Goal: Transaction & Acquisition: Subscribe to service/newsletter

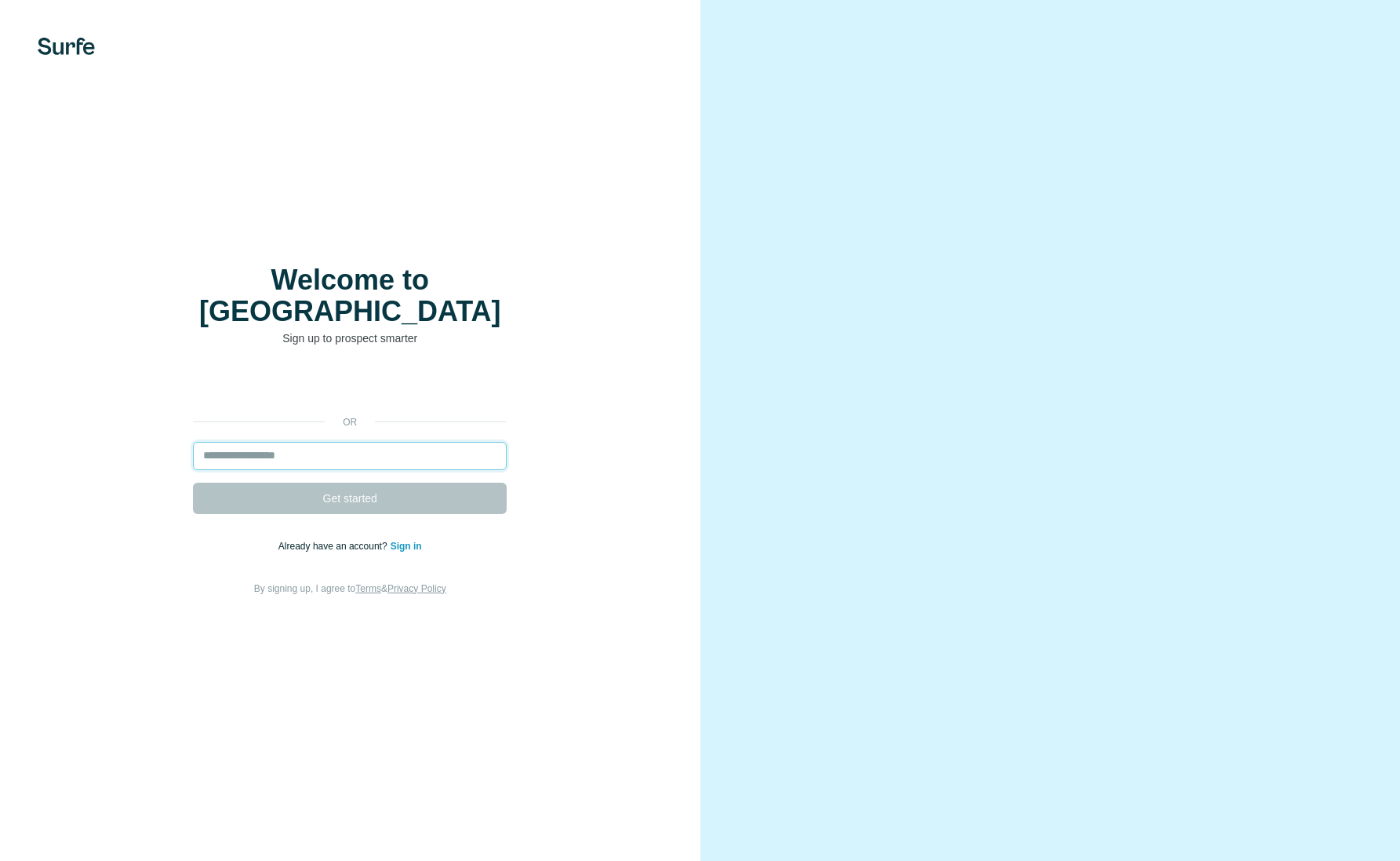
click at [263, 442] on input "email" at bounding box center [349, 456] width 313 height 28
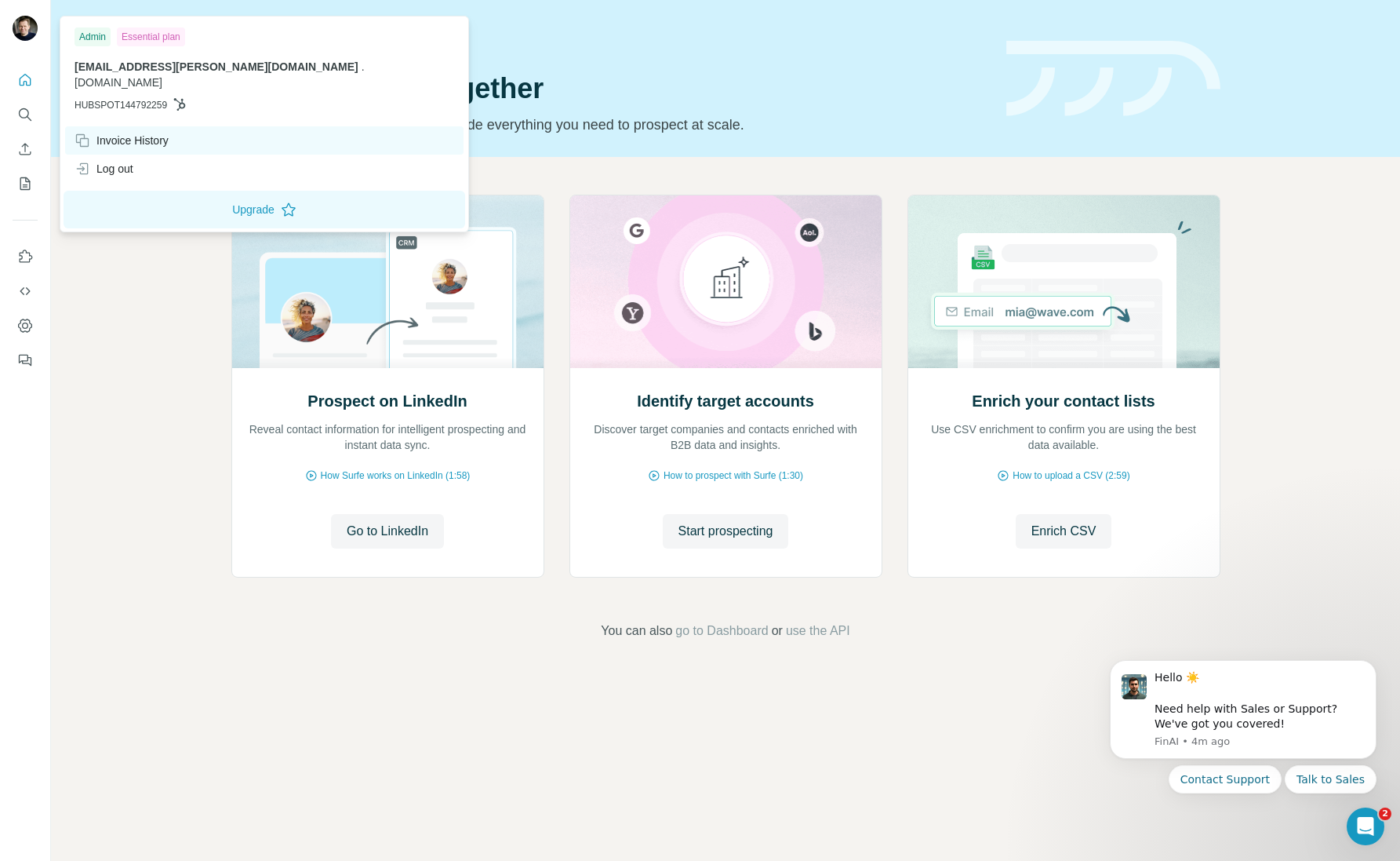
click at [122, 132] on div "Invoice History" at bounding box center [122, 140] width 94 height 16
click at [26, 24] on img at bounding box center [25, 28] width 25 height 25
click at [122, 132] on div "Invoice History" at bounding box center [122, 140] width 94 height 16
click at [165, 36] on div "Essential plan" at bounding box center [151, 36] width 69 height 19
click at [121, 132] on div "Invoice History" at bounding box center [122, 140] width 94 height 16
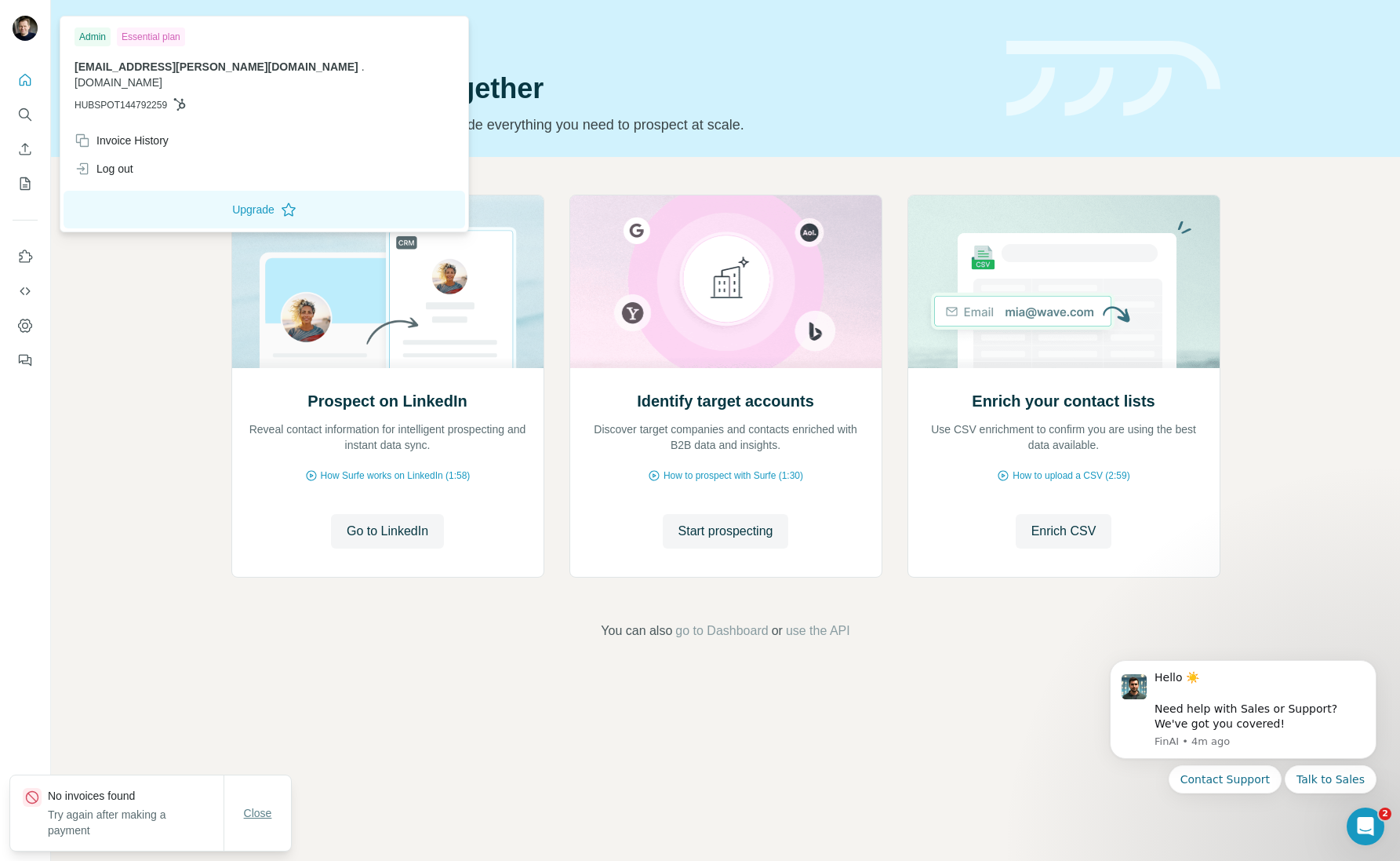
click at [260, 809] on span "Close" at bounding box center [258, 812] width 28 height 16
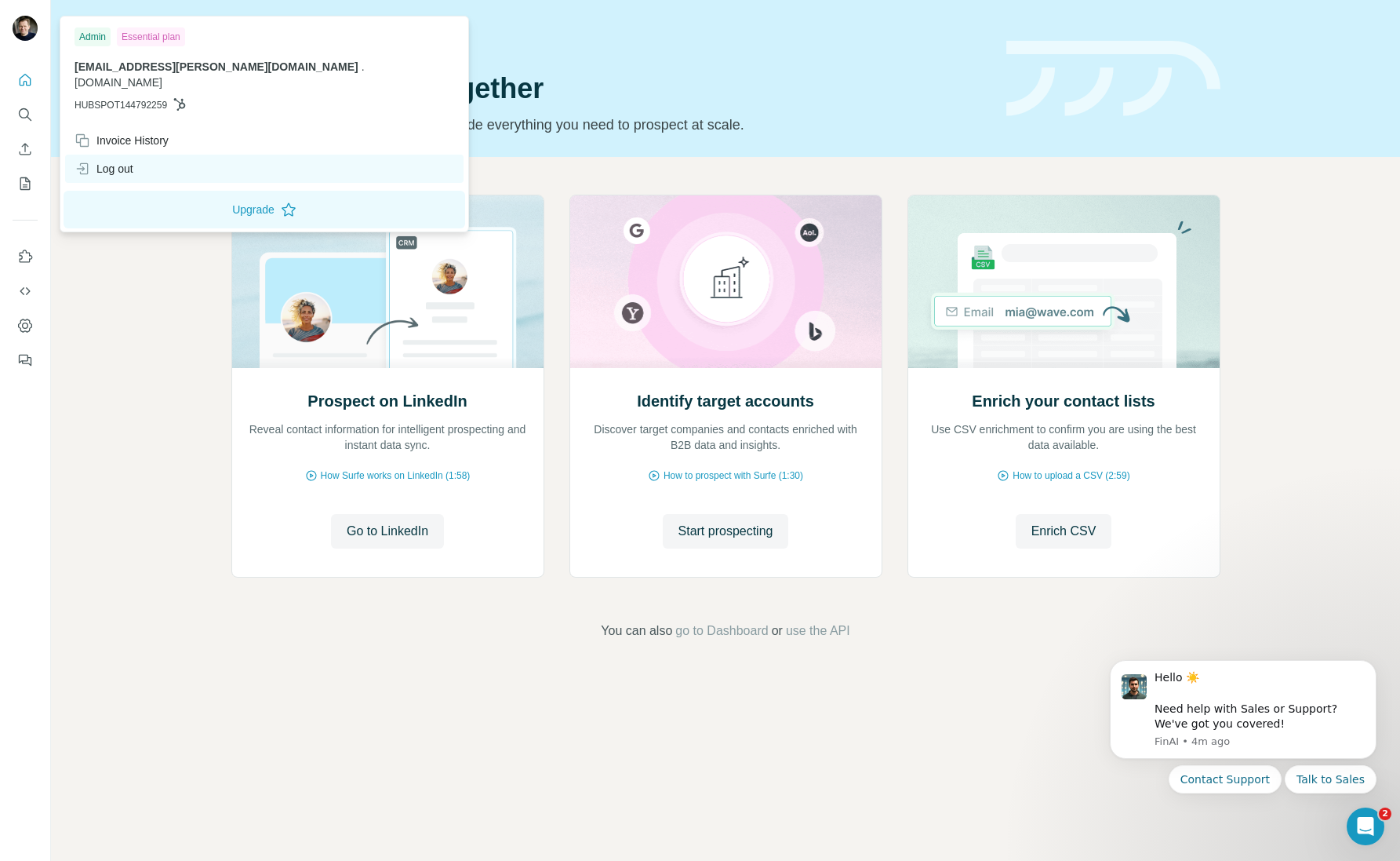
click at [115, 160] on div "Log out" at bounding box center [103, 168] width 59 height 16
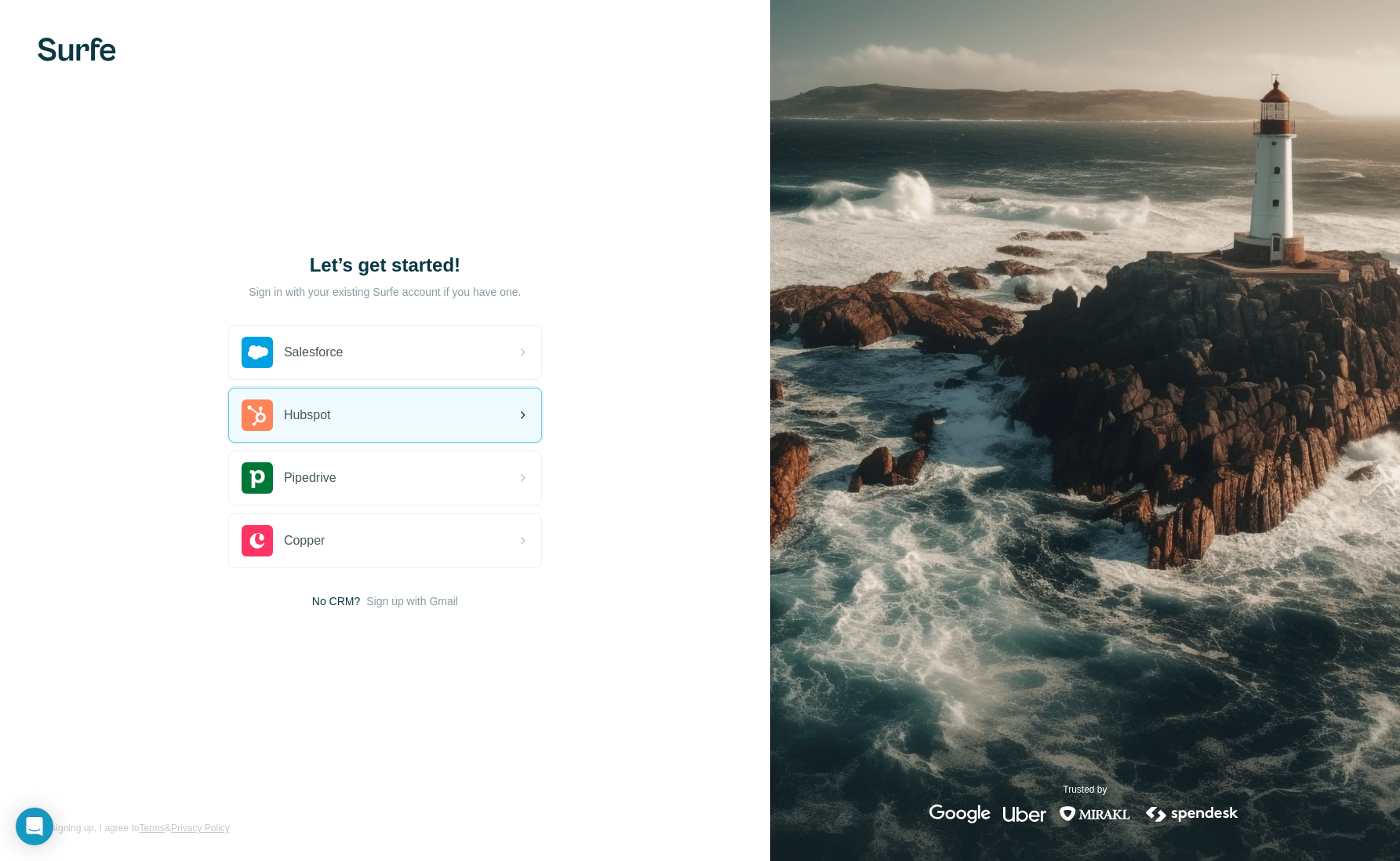
click at [329, 417] on span "Hubspot" at bounding box center [307, 414] width 47 height 19
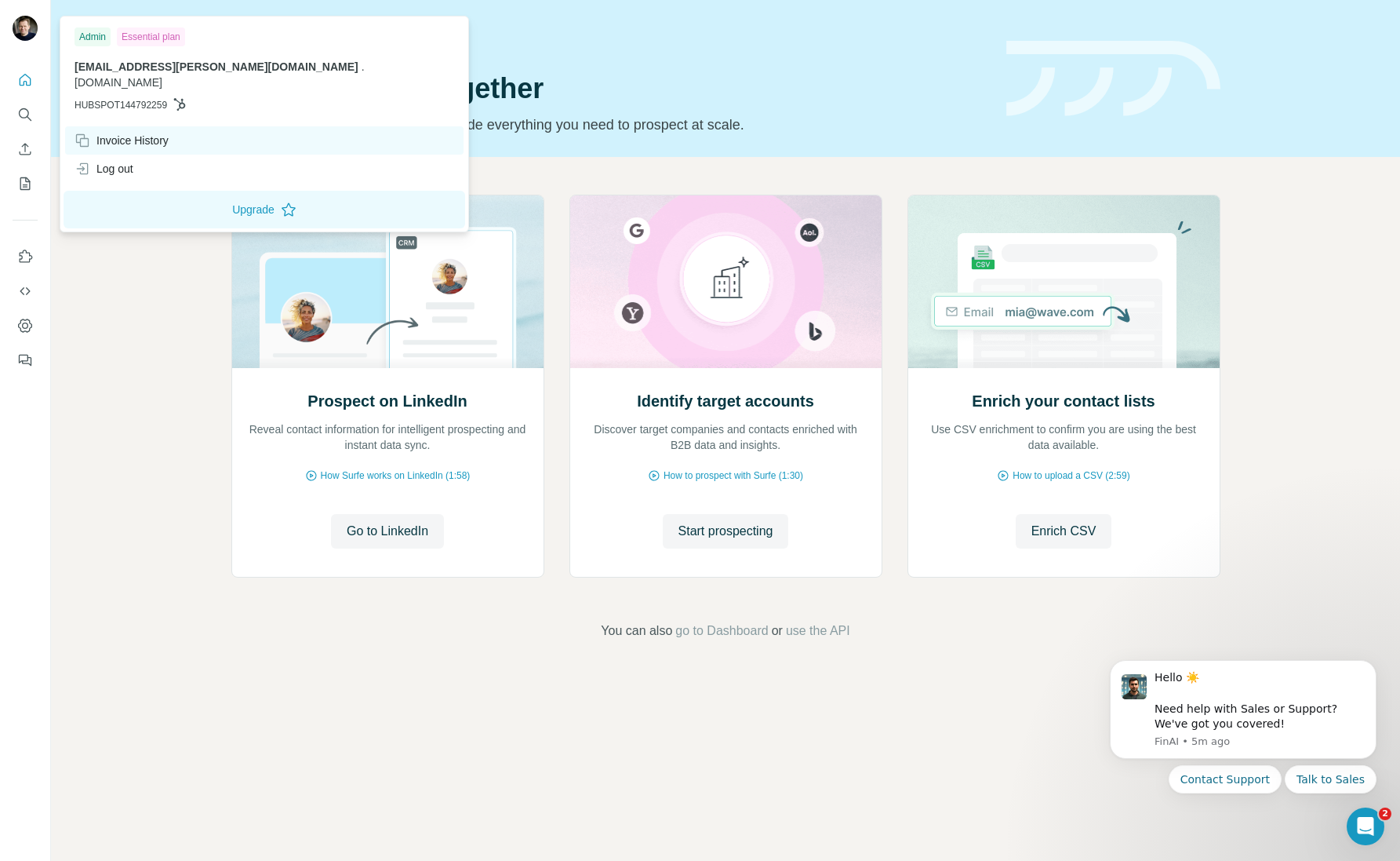
click at [121, 132] on div "Invoice History" at bounding box center [122, 140] width 94 height 16
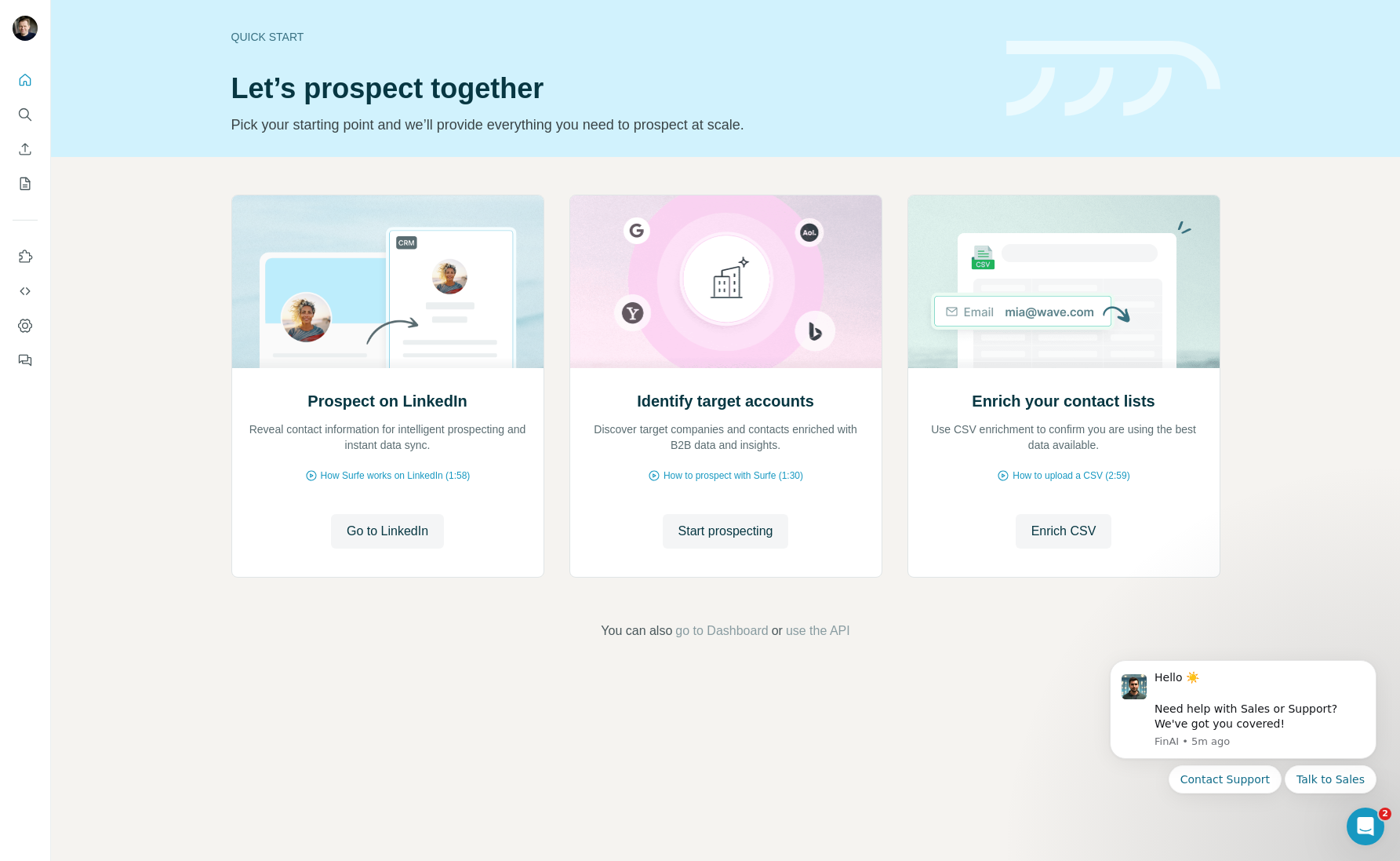
click at [272, 817] on button "Close" at bounding box center [258, 829] width 50 height 28
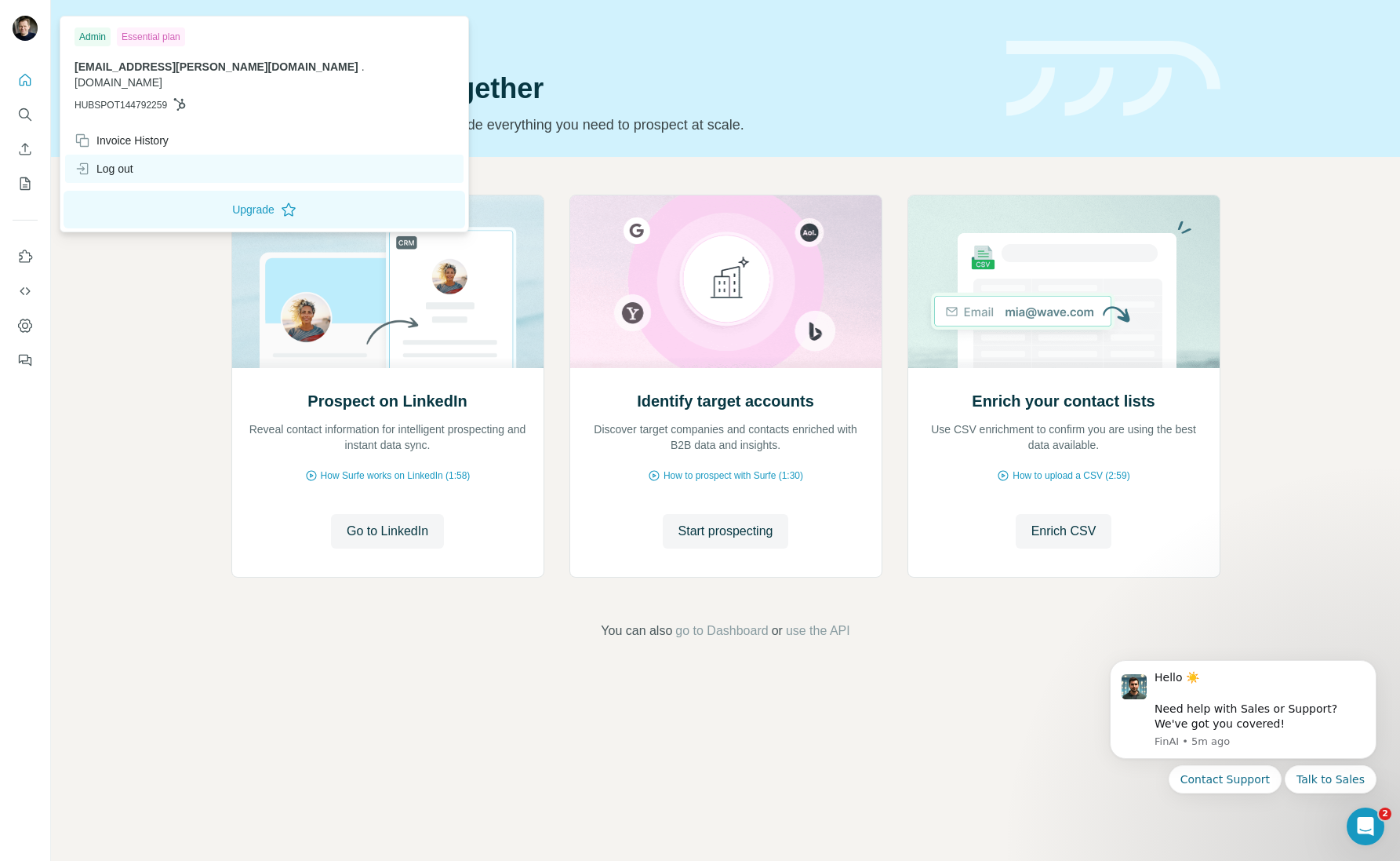
click at [107, 160] on div "Log out" at bounding box center [103, 168] width 59 height 16
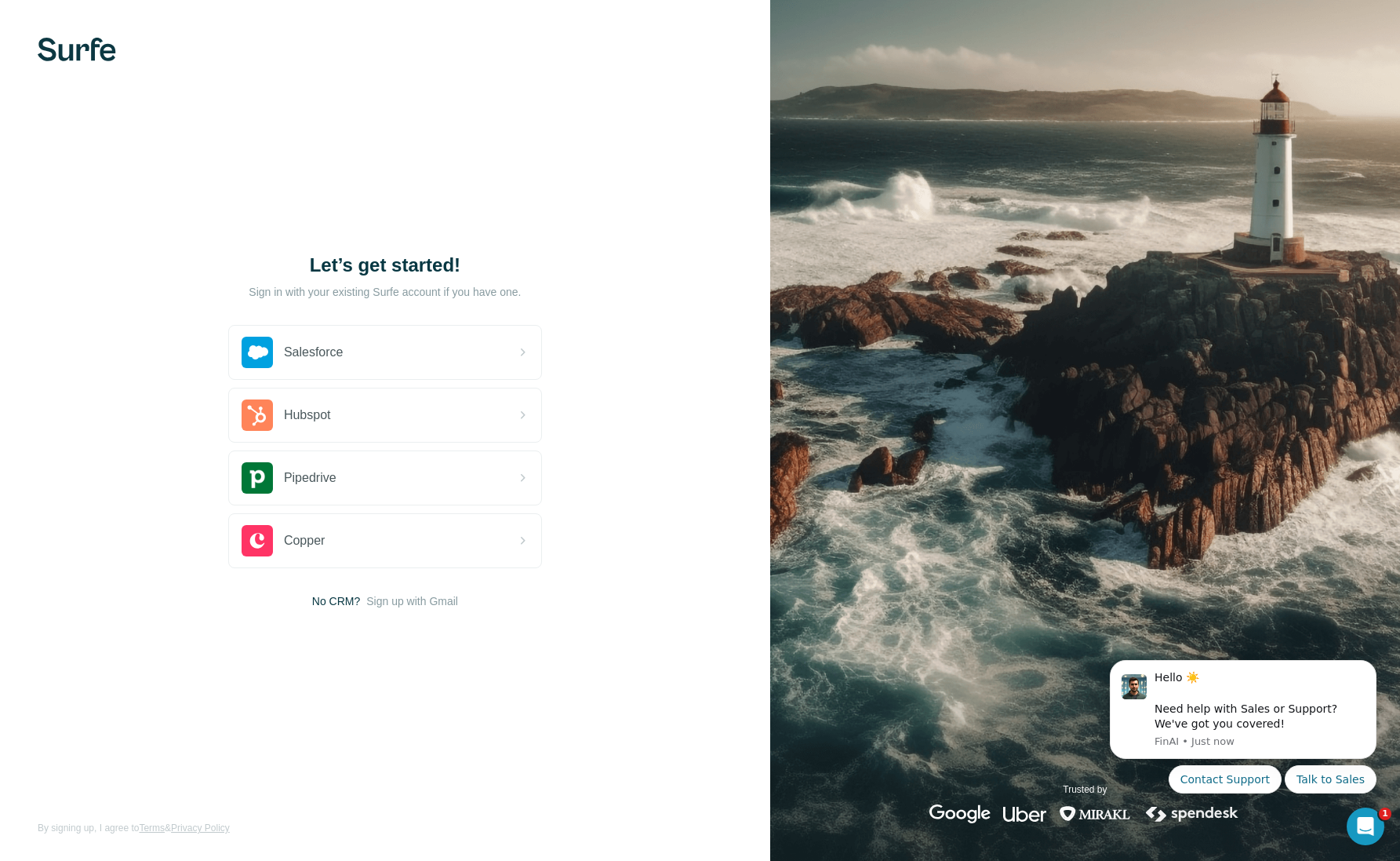
click at [90, 45] on img at bounding box center [77, 50] width 79 height 23
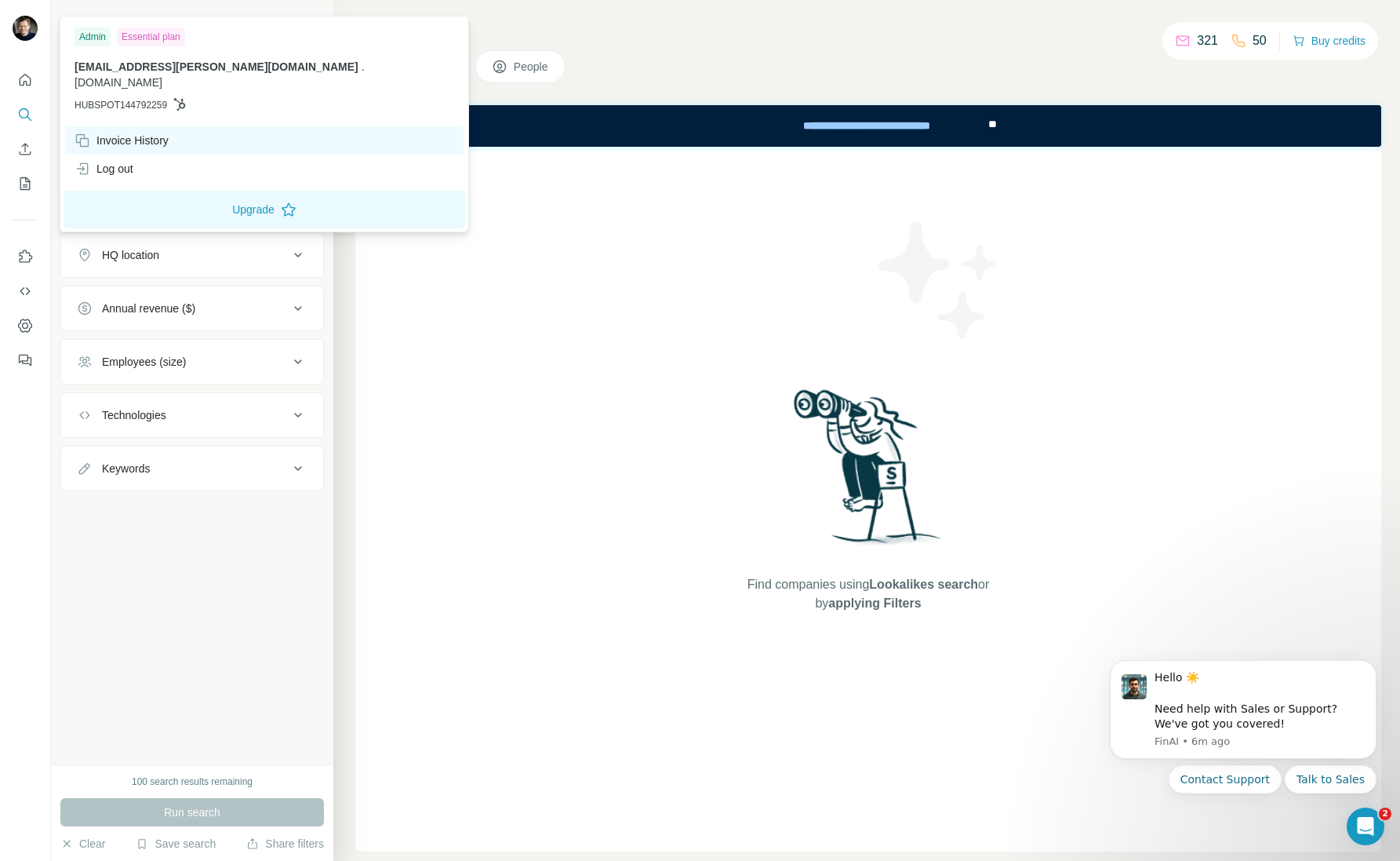
click at [105, 132] on div "Invoice History" at bounding box center [122, 140] width 94 height 16
click at [133, 160] on div "Log out" at bounding box center [103, 168] width 59 height 16
